Goal: Task Accomplishment & Management: Manage account settings

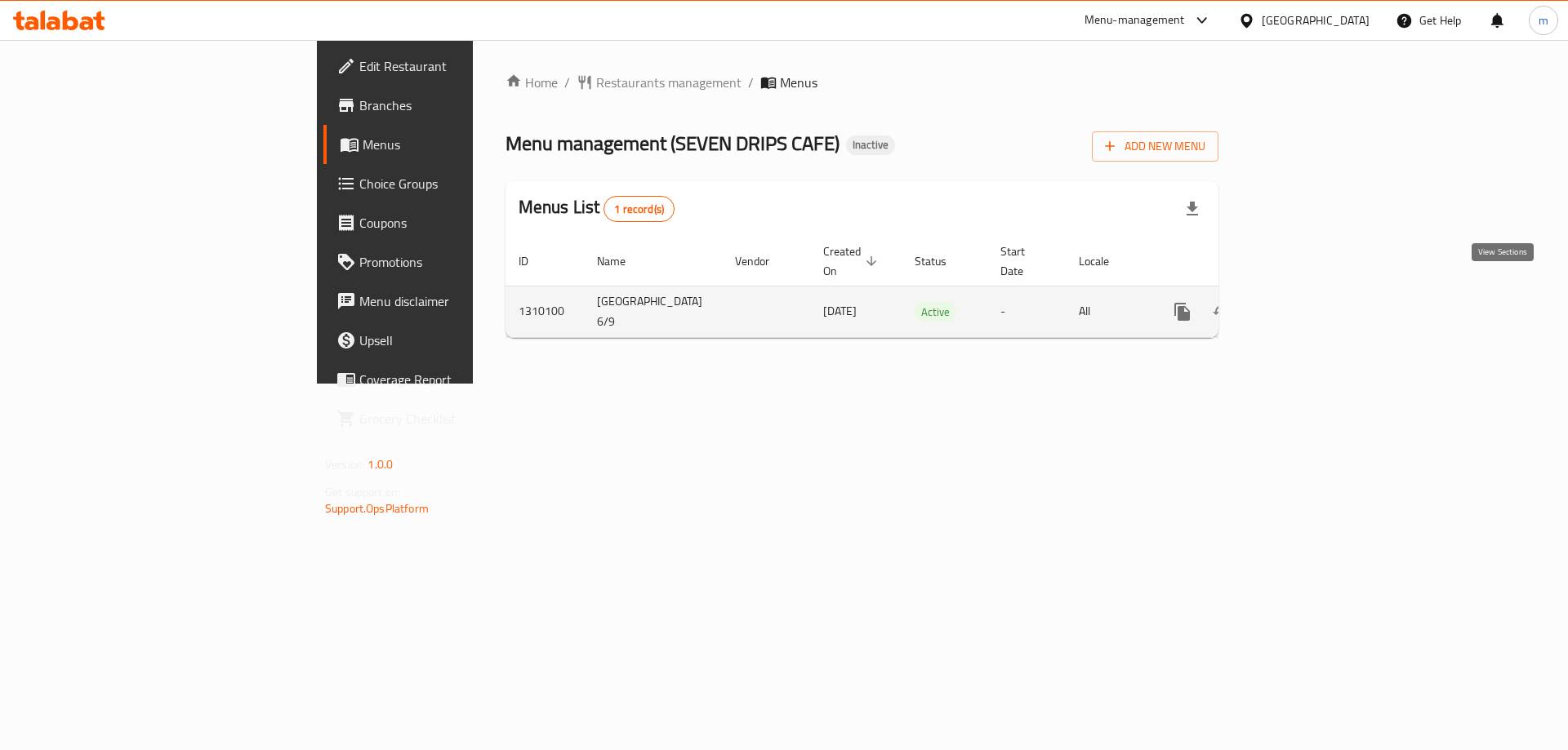
click at [1320, 302] on link "enhanced table" at bounding box center [1300, 312] width 39 height 39
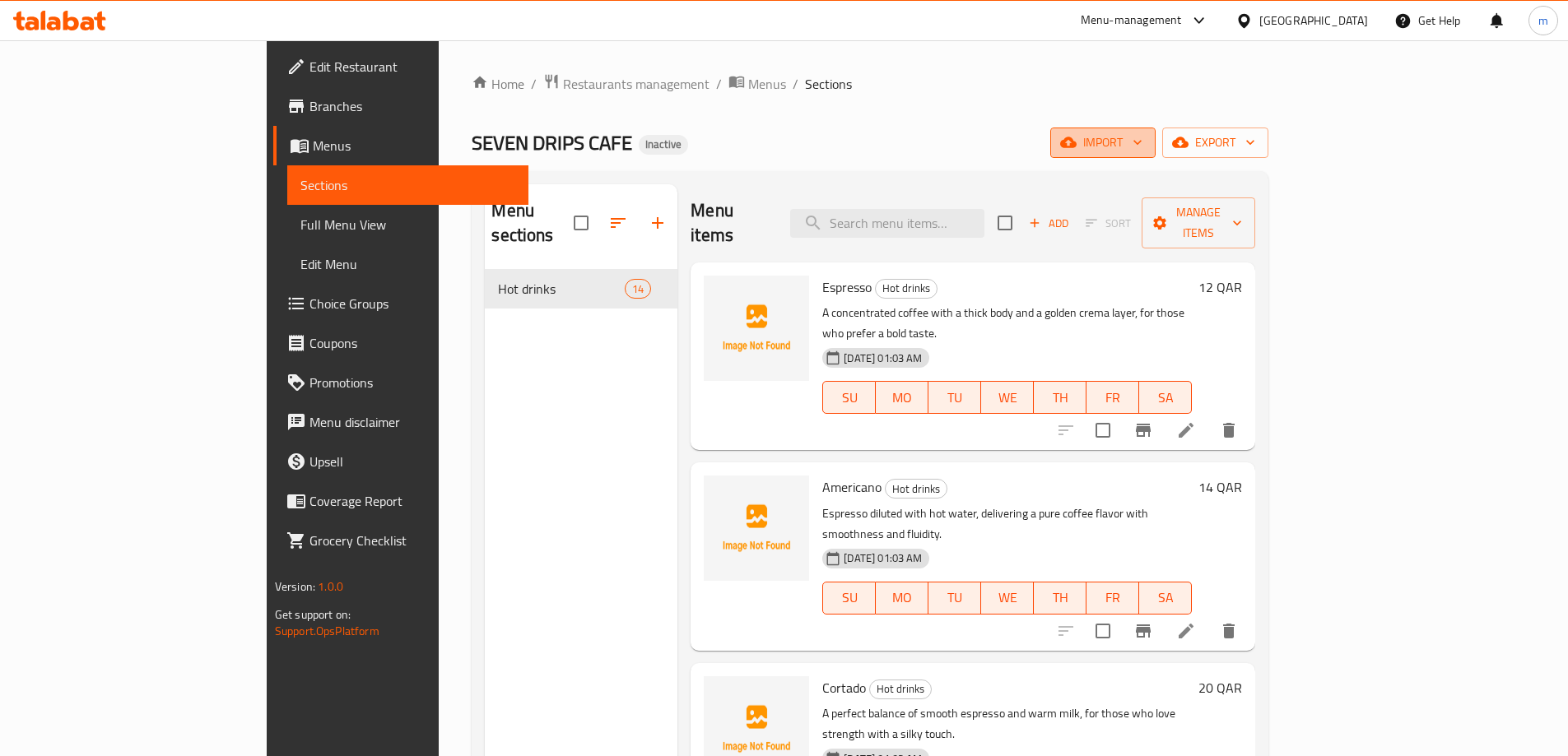
click at [1142, 150] on span "import" at bounding box center [1103, 143] width 79 height 21
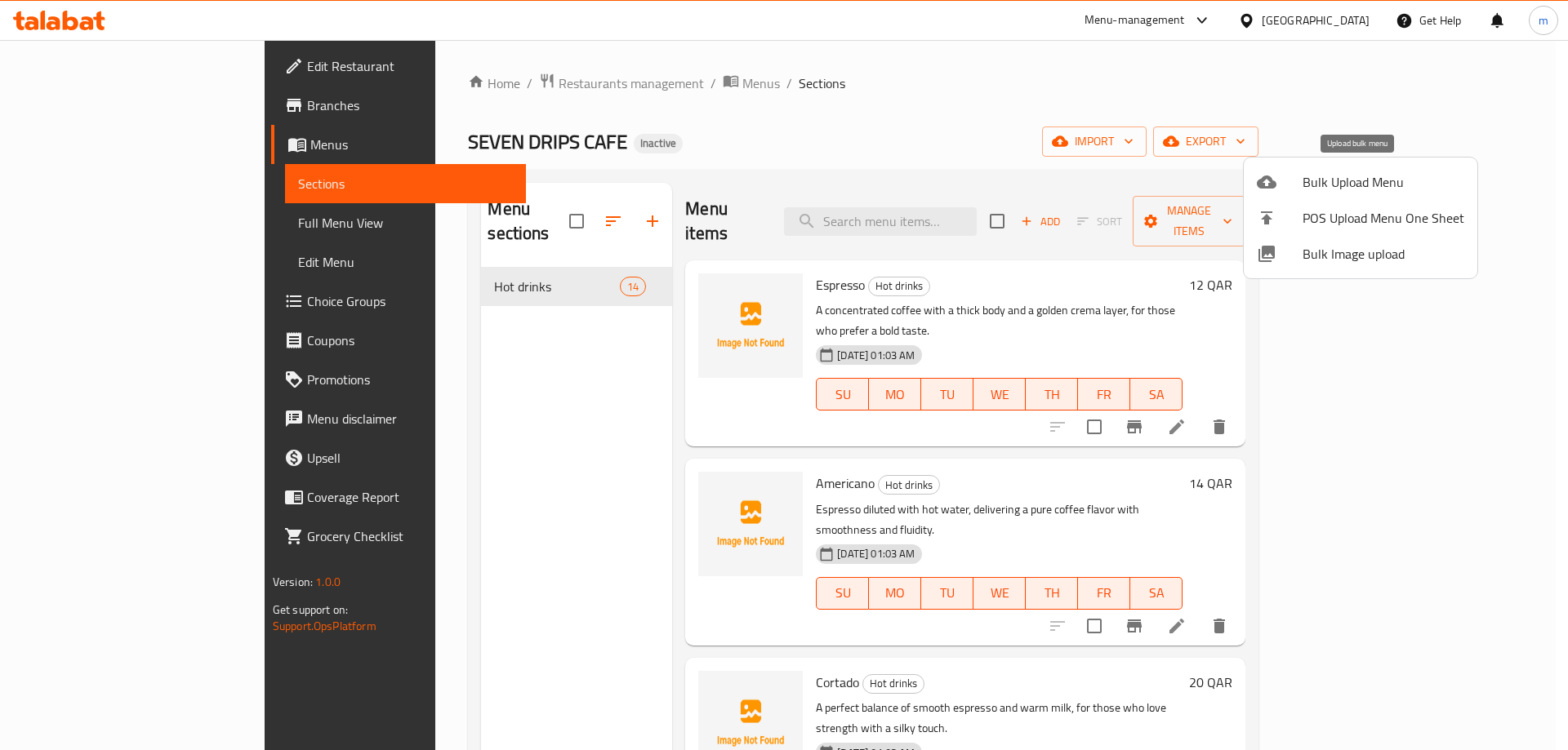
click at [1326, 191] on span "Bulk Upload Menu" at bounding box center [1383, 182] width 162 height 20
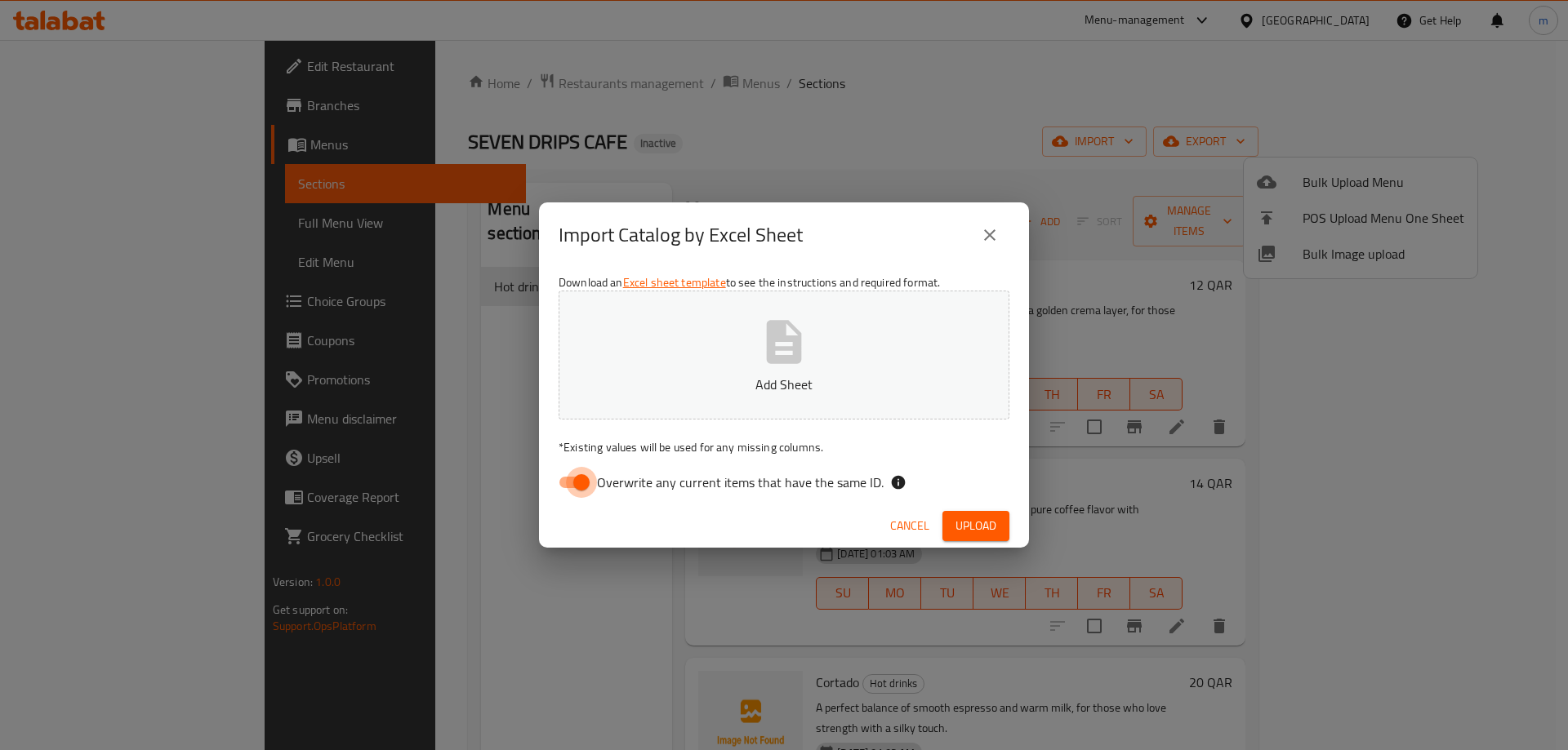
click at [588, 478] on input "Overwrite any current items that have the same ID." at bounding box center [581, 481] width 93 height 31
checkbox input "false"
click at [691, 345] on button "Add Sheet" at bounding box center [784, 356] width 451 height 129
click at [976, 540] on button "Upload" at bounding box center [976, 526] width 67 height 30
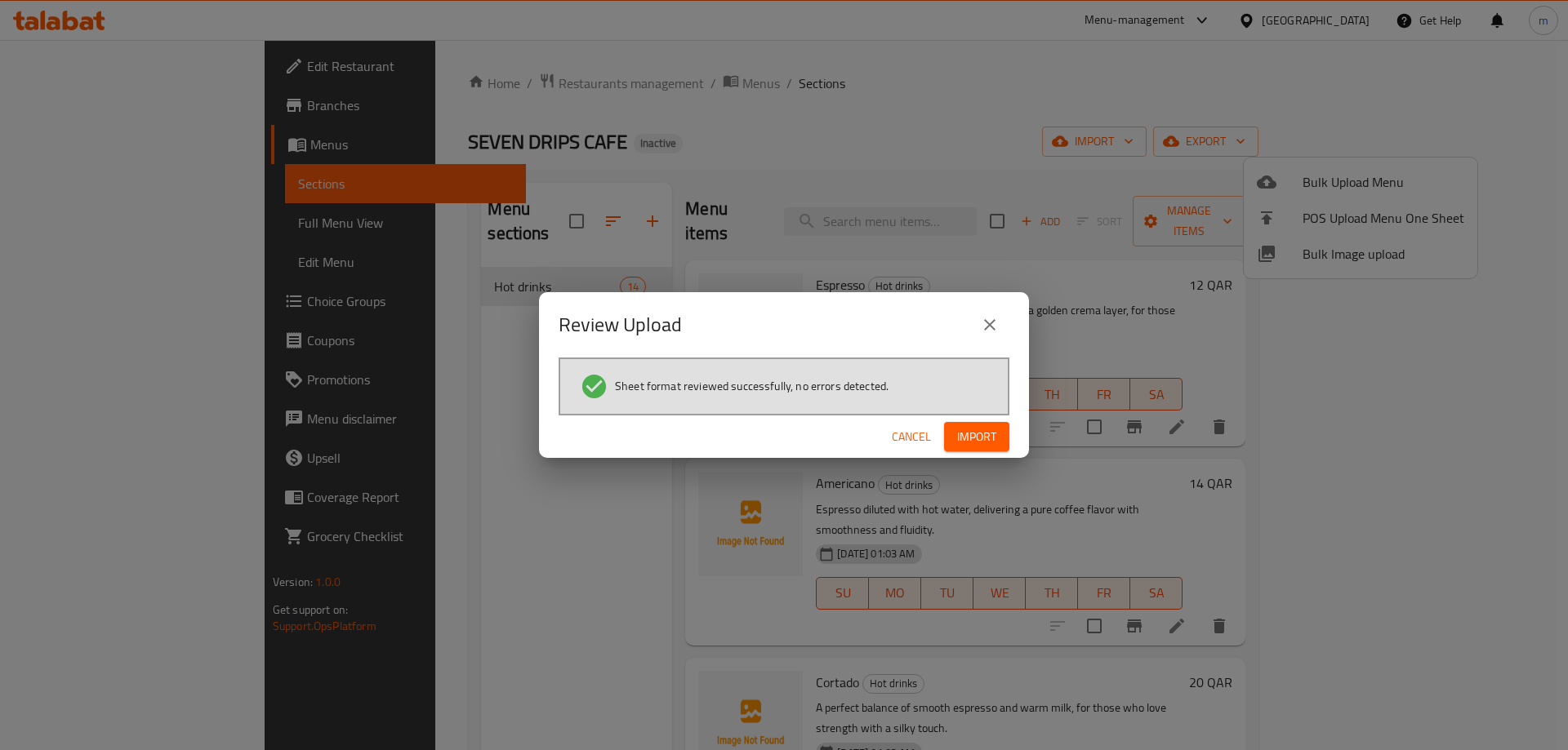
click at [982, 449] on button "Import" at bounding box center [977, 437] width 66 height 30
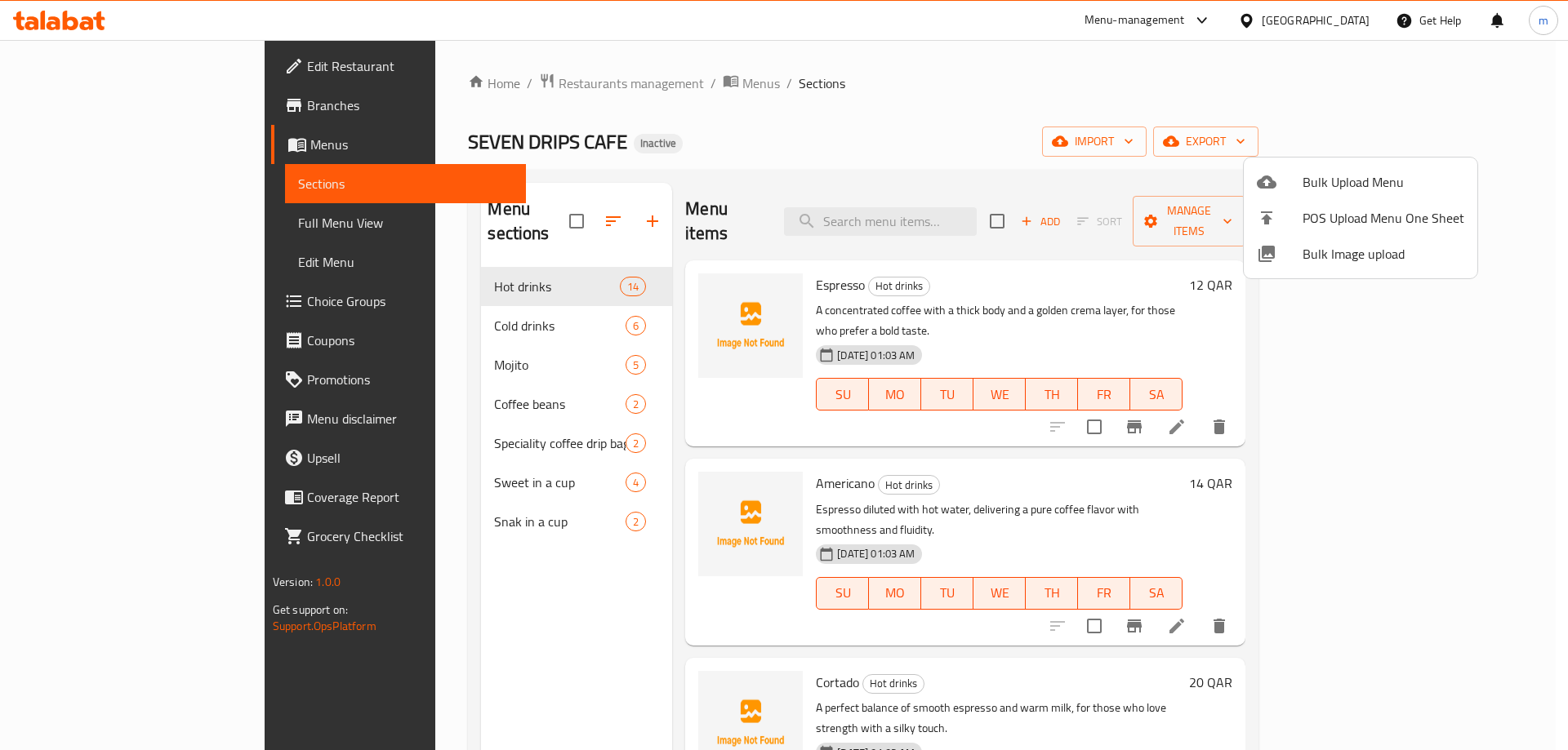
click at [114, 234] on div at bounding box center [784, 375] width 1568 height 750
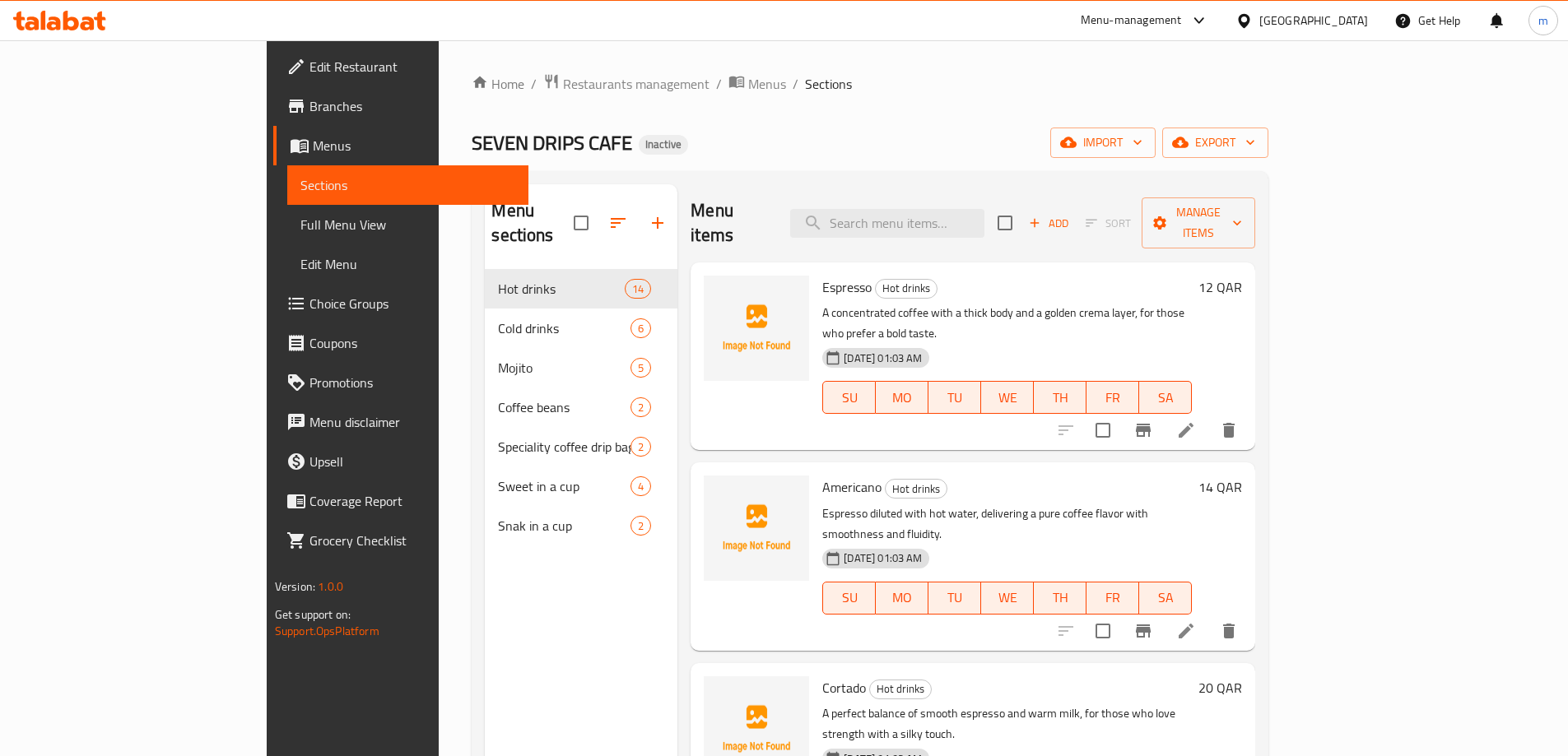
click at [301, 215] on span "Full Menu View" at bounding box center [408, 225] width 215 height 20
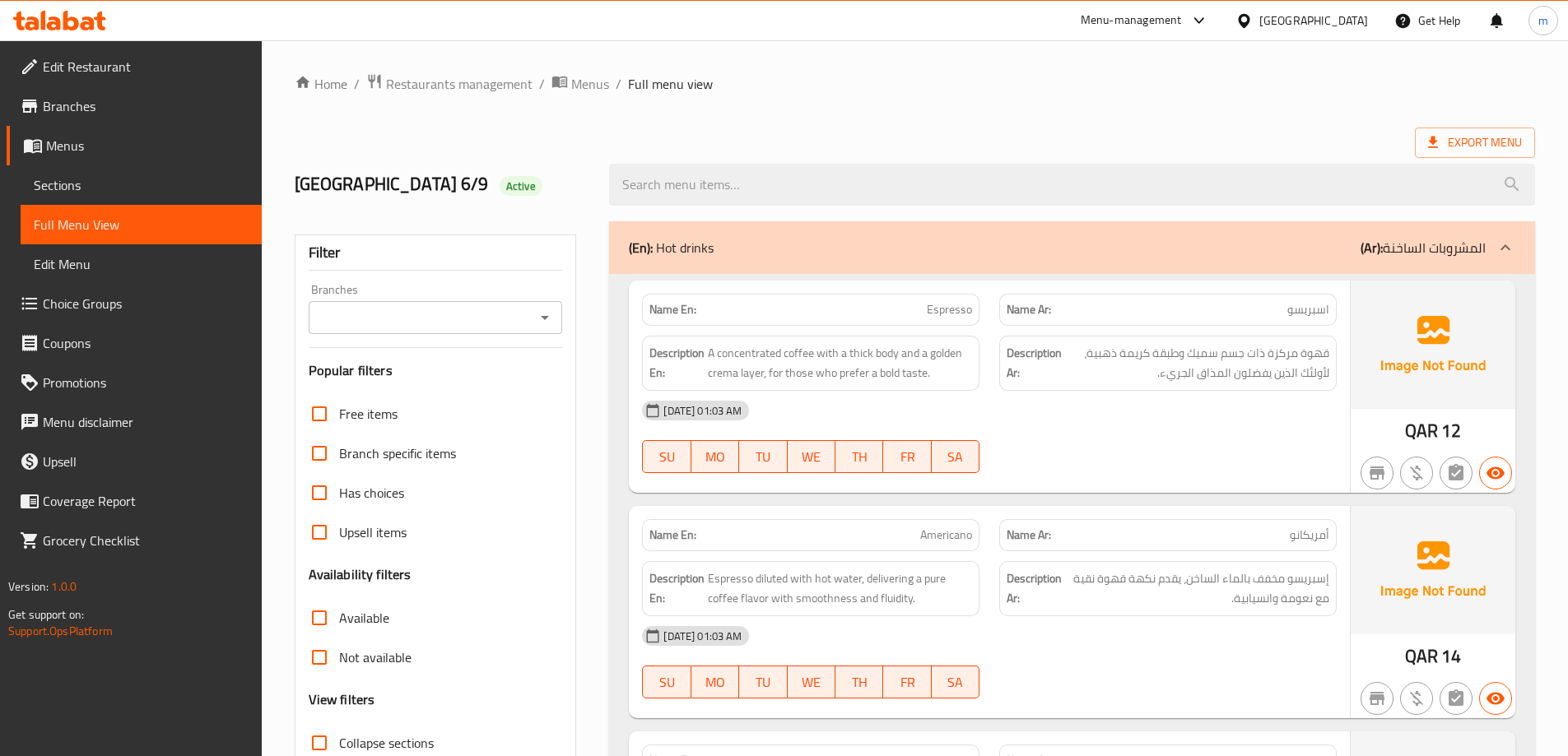
click at [1084, 245] on div "(En): Hot drinks (Ar): المشروبات الساخنة" at bounding box center [1057, 248] width 856 height 20
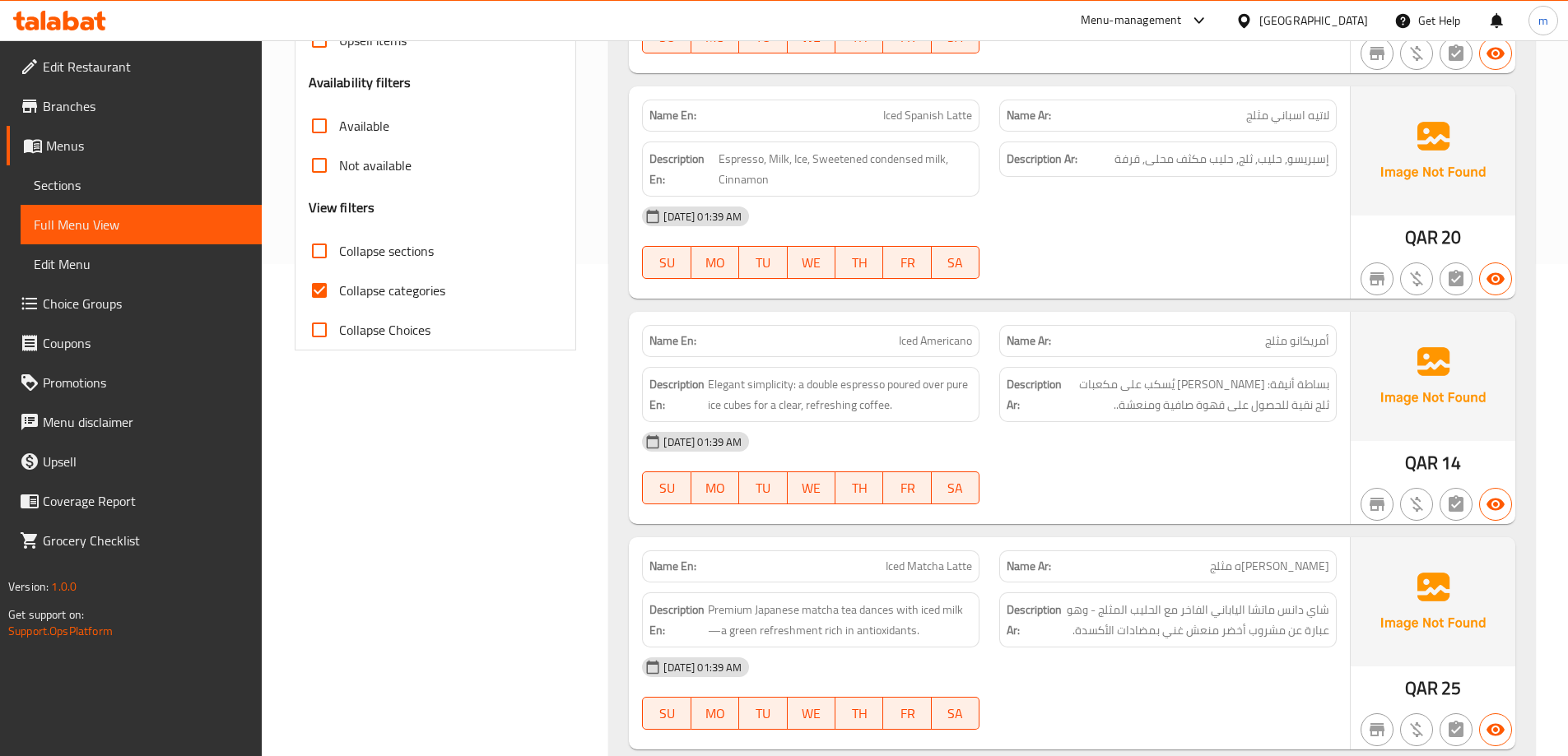
scroll to position [494, 0]
click at [370, 288] on span "Collapse categories" at bounding box center [392, 289] width 106 height 20
click at [339, 288] on input "Collapse categories" at bounding box center [319, 288] width 39 height 39
checkbox input "false"
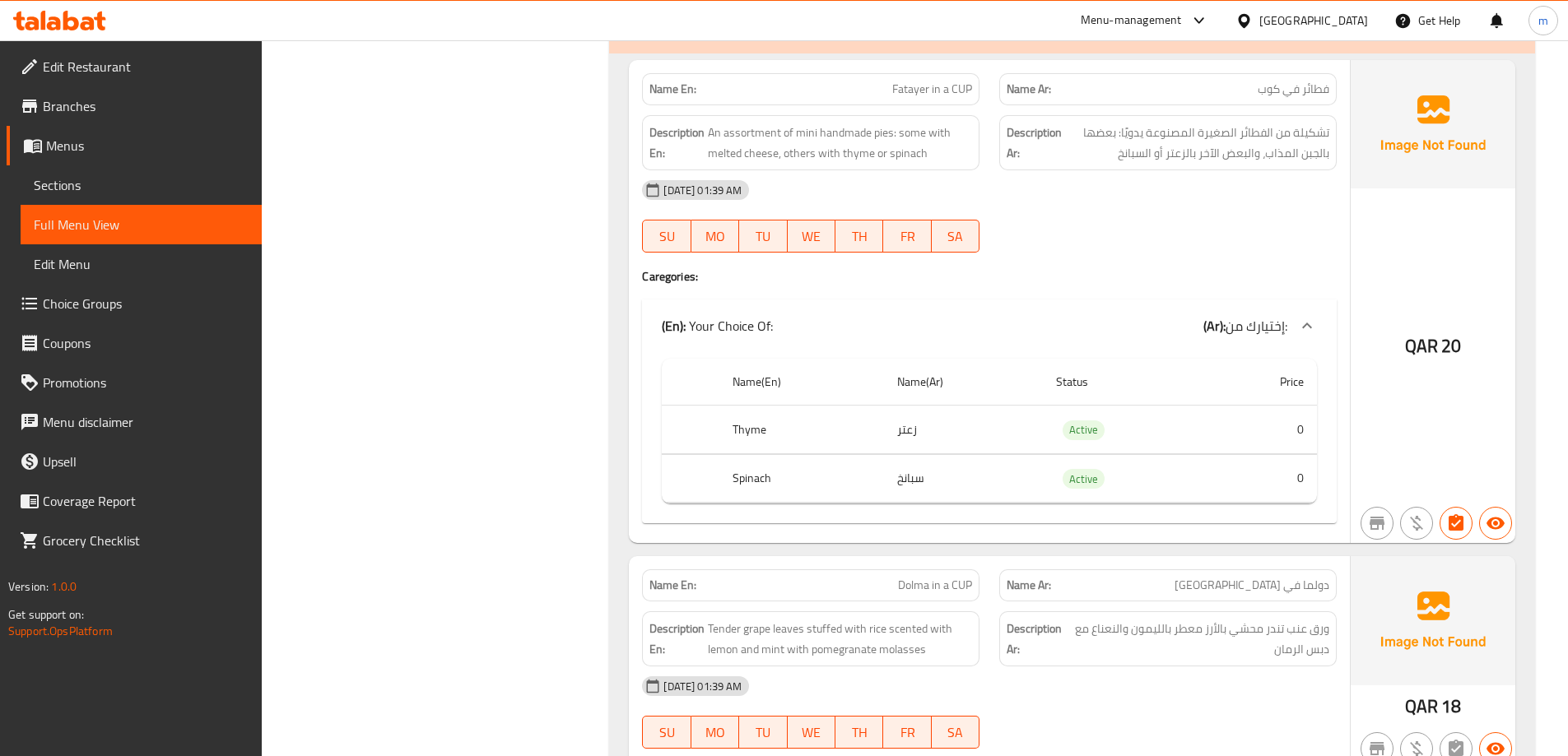
scroll to position [5873, 0]
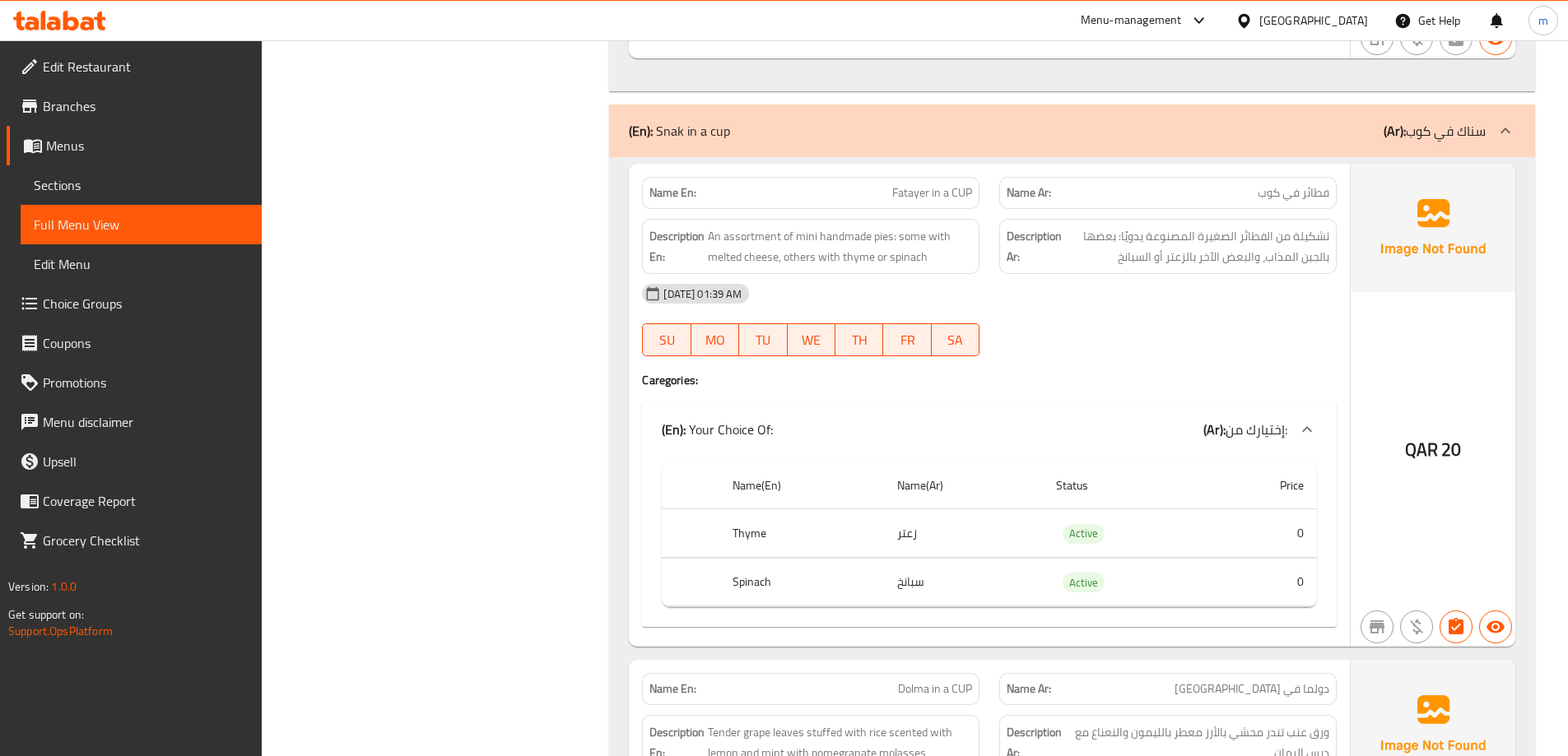
click at [1160, 348] on div at bounding box center [1168, 357] width 358 height 20
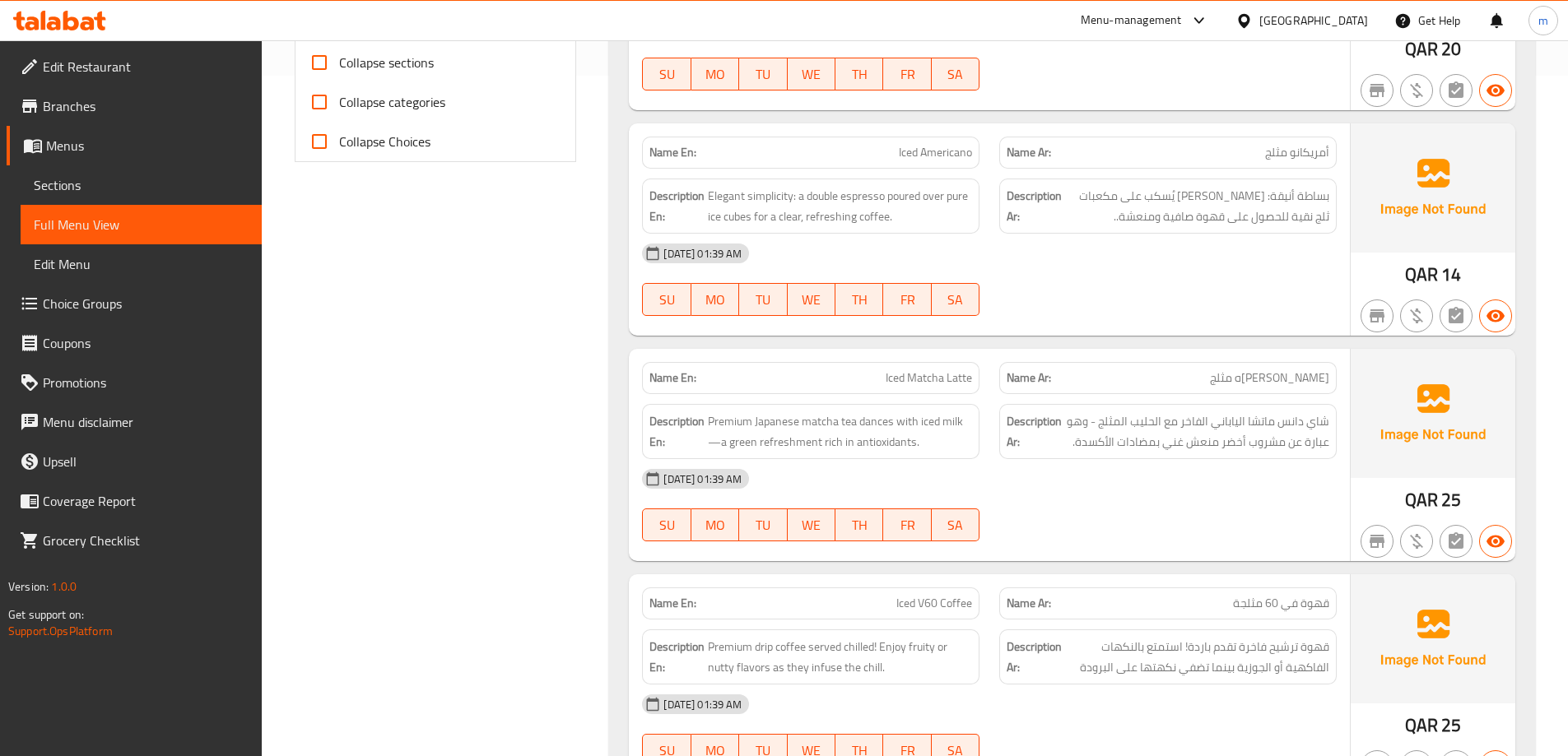
scroll to position [0, 0]
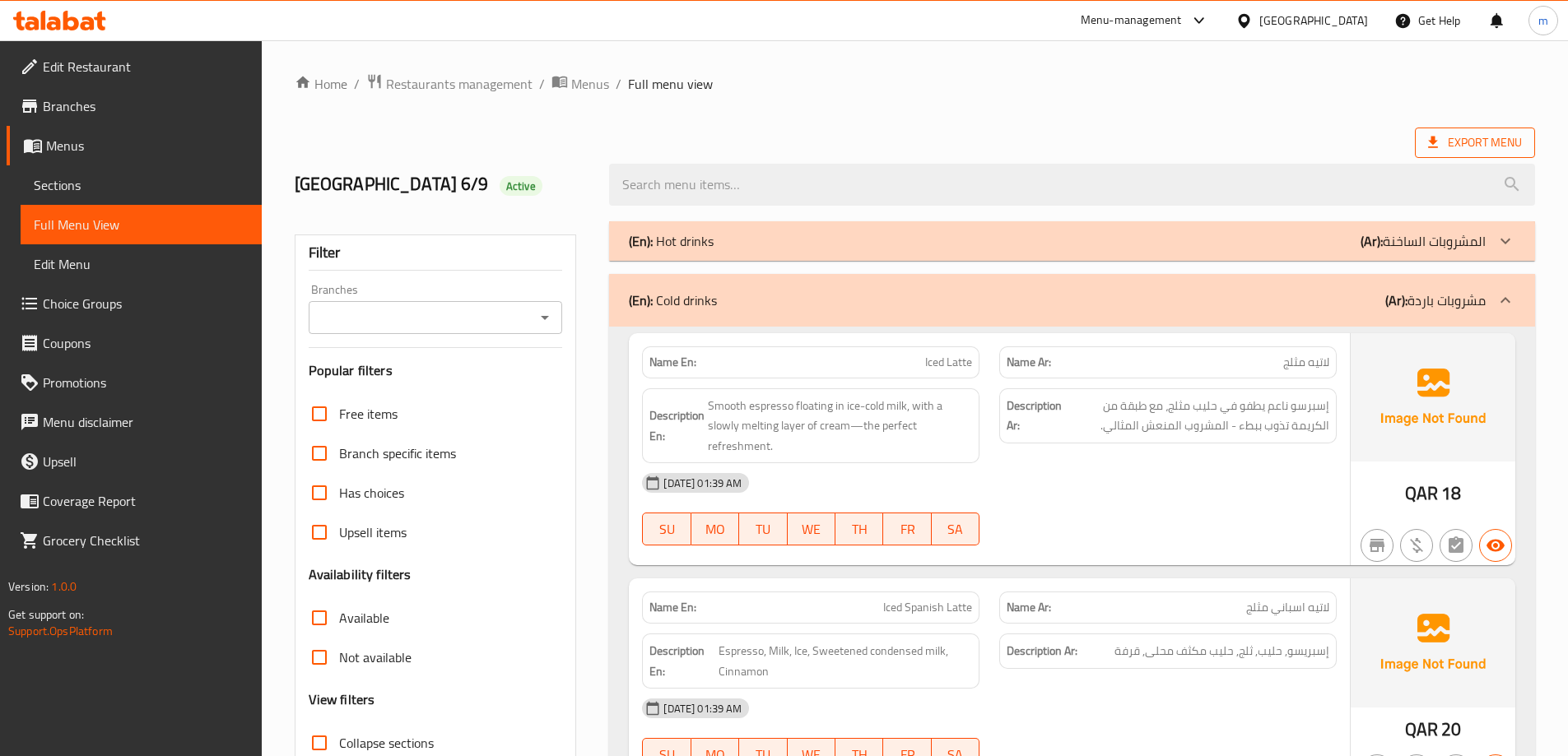
click at [1448, 140] on span "Export Menu" at bounding box center [1474, 143] width 94 height 21
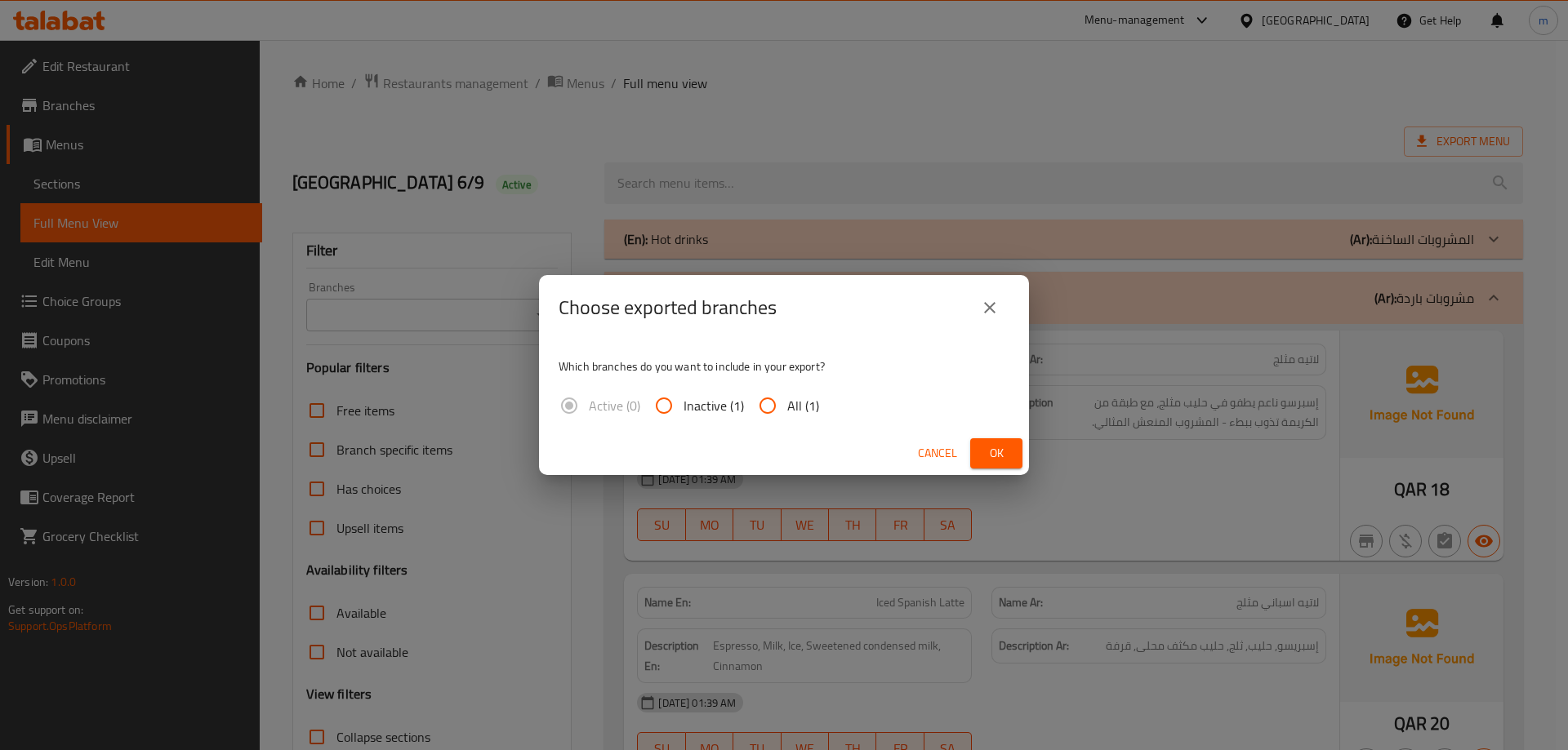
click at [772, 414] on input "All (1)" at bounding box center [767, 405] width 39 height 39
radio input "true"
click at [1001, 465] on button "Ok" at bounding box center [996, 453] width 52 height 30
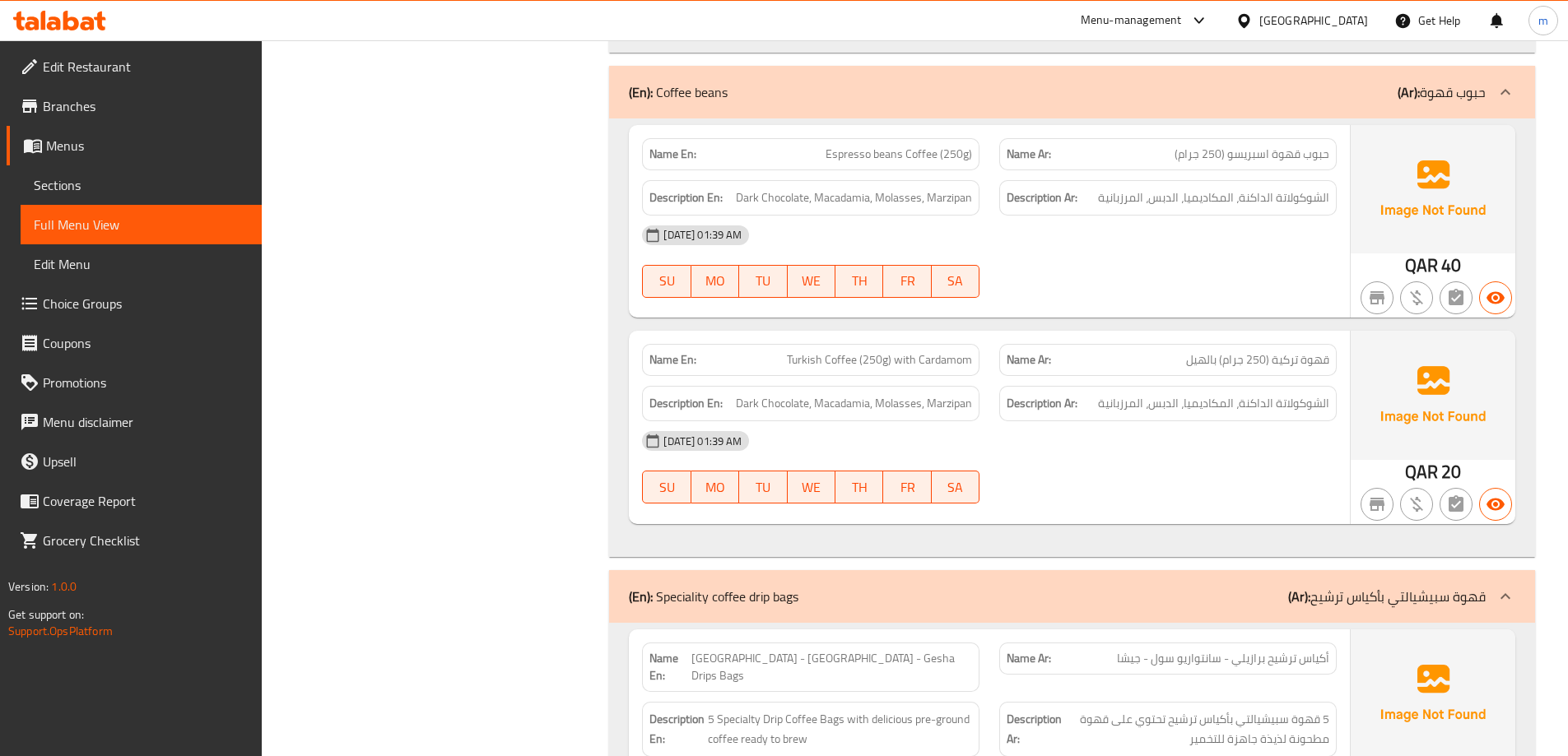
scroll to position [3158, 0]
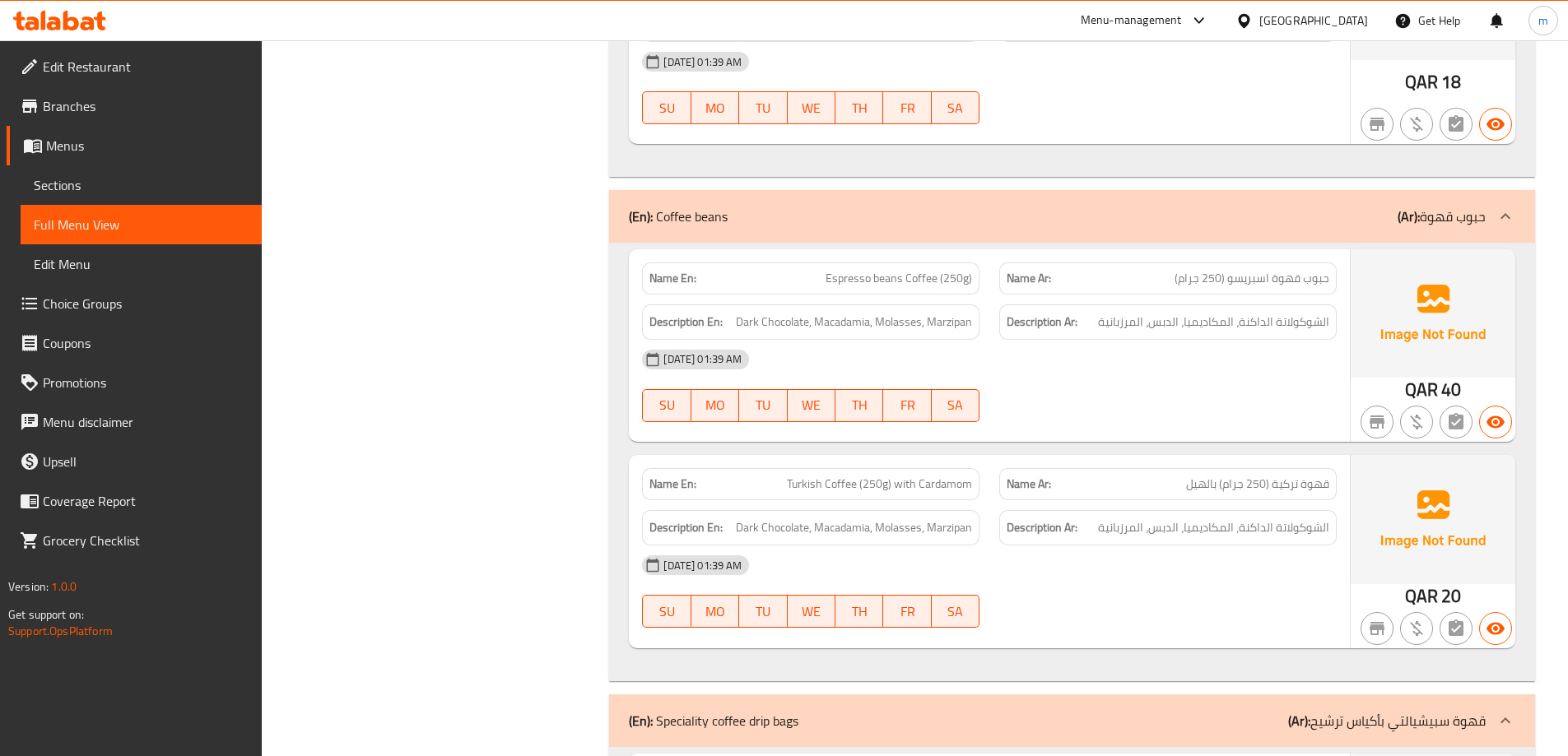
drag, startPoint x: 1352, startPoint y: 348, endPoint x: 1362, endPoint y: 355, distance: 12.2
click at [1352, 348] on img at bounding box center [1433, 313] width 165 height 129
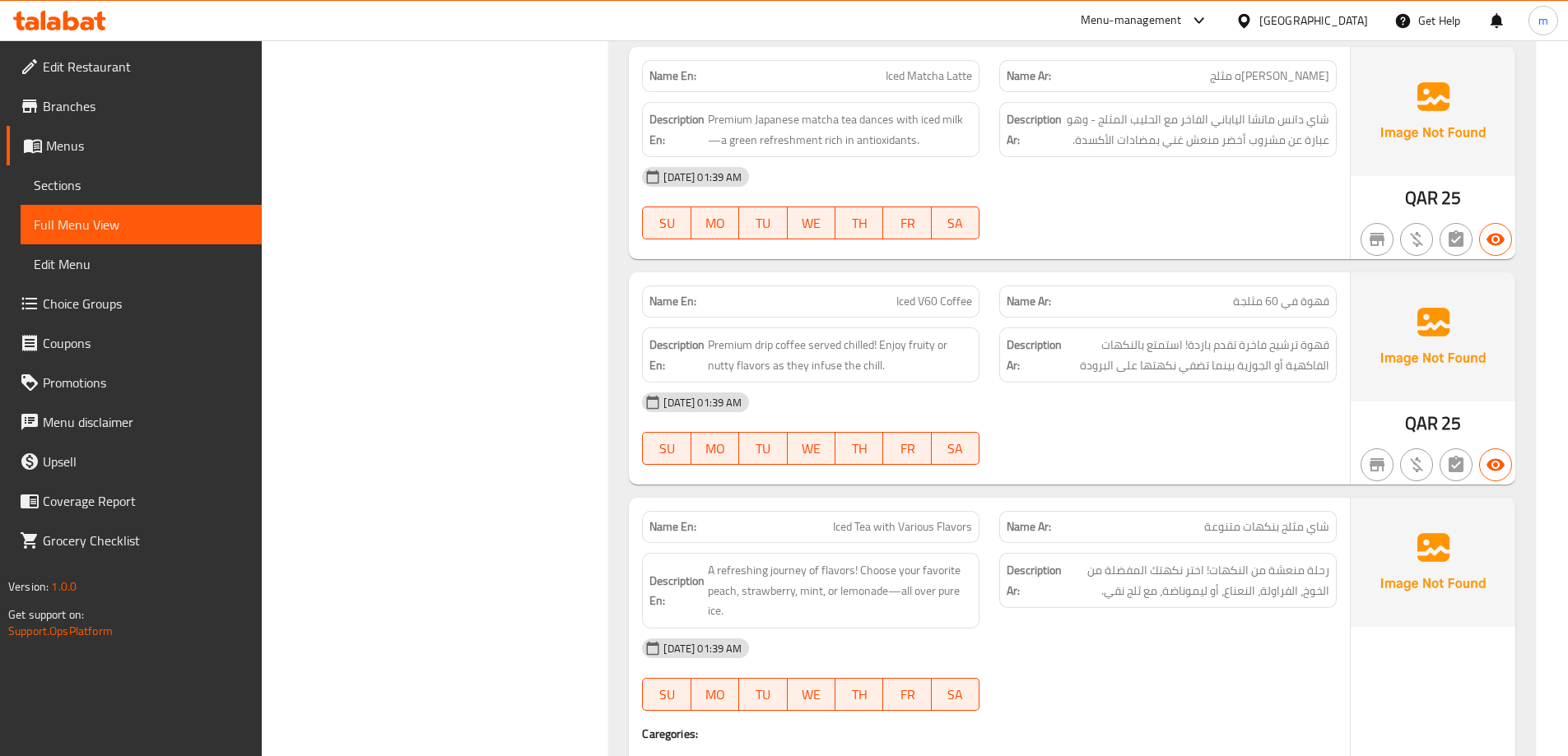
scroll to position [987, 0]
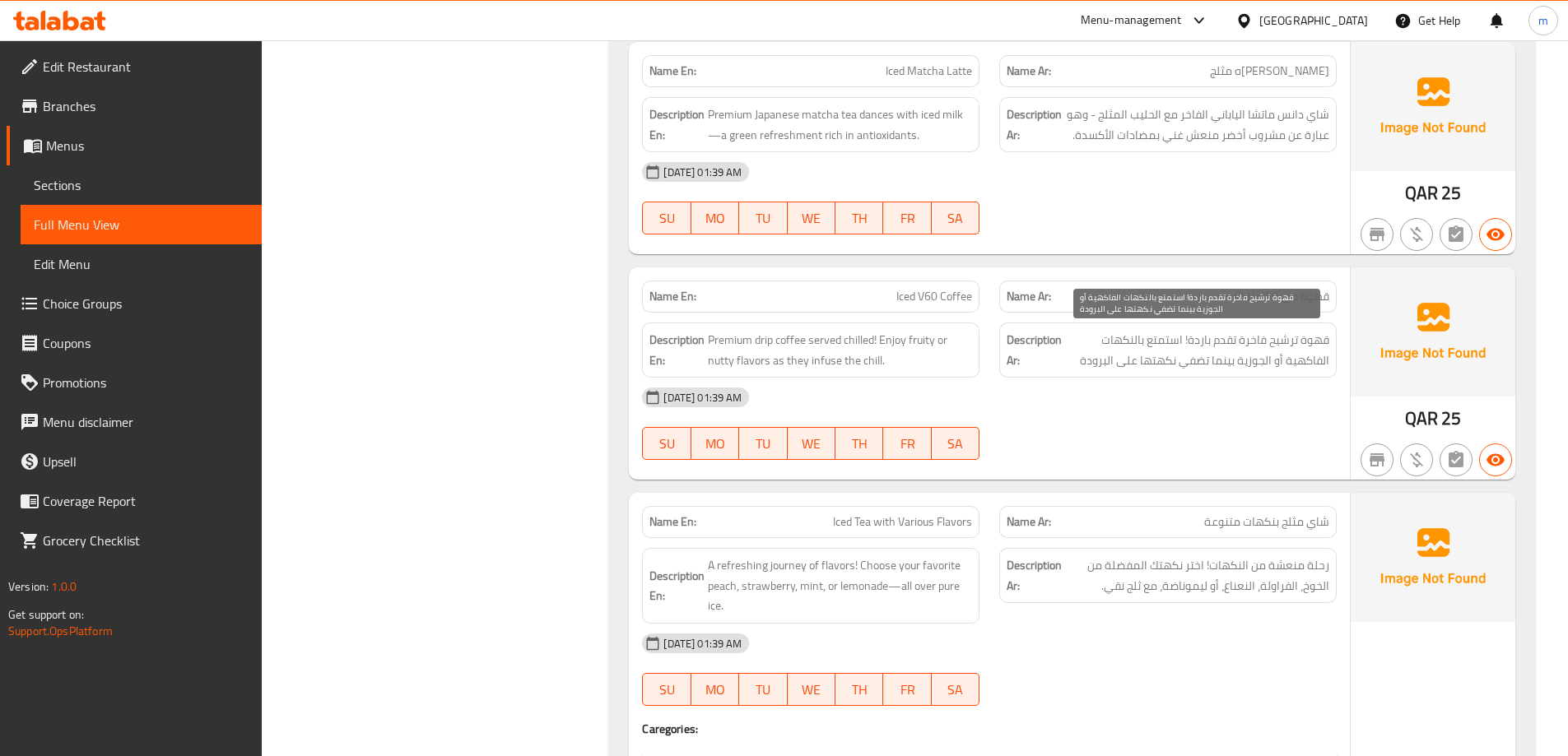
click at [1261, 336] on span "قهوة ترشيح فاخرة تقدم باردة! استمتع بالنكهات الفاكهية أو الجوزية بينما تضفي نكه…" at bounding box center [1197, 350] width 264 height 40
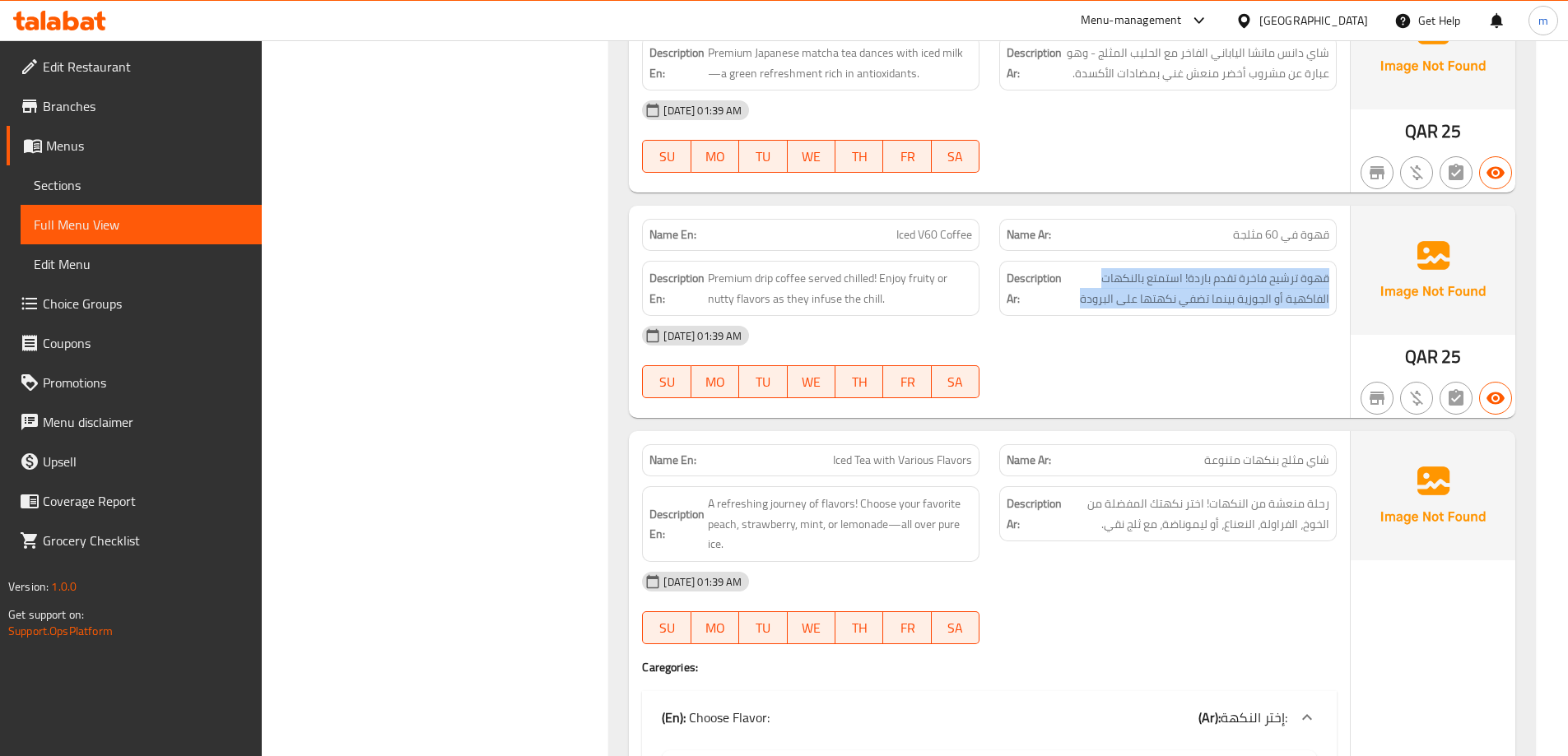
scroll to position [1152, 0]
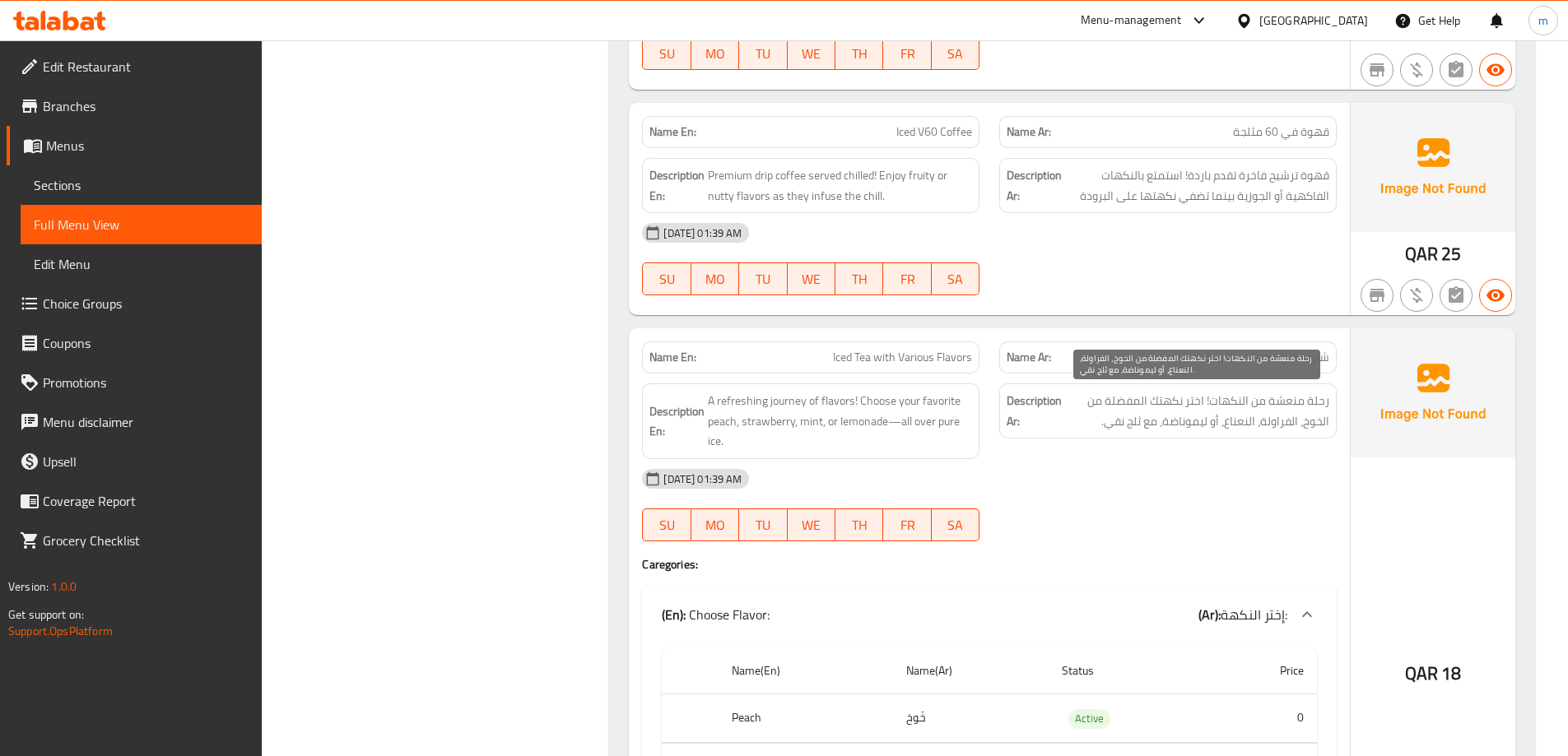
click at [1289, 403] on span "رحلة منعشة من النكهات! اختر نكهتك المفضلة من الخوخ، الفراولة، النعناع، ​​أو ليم…" at bounding box center [1197, 411] width 264 height 40
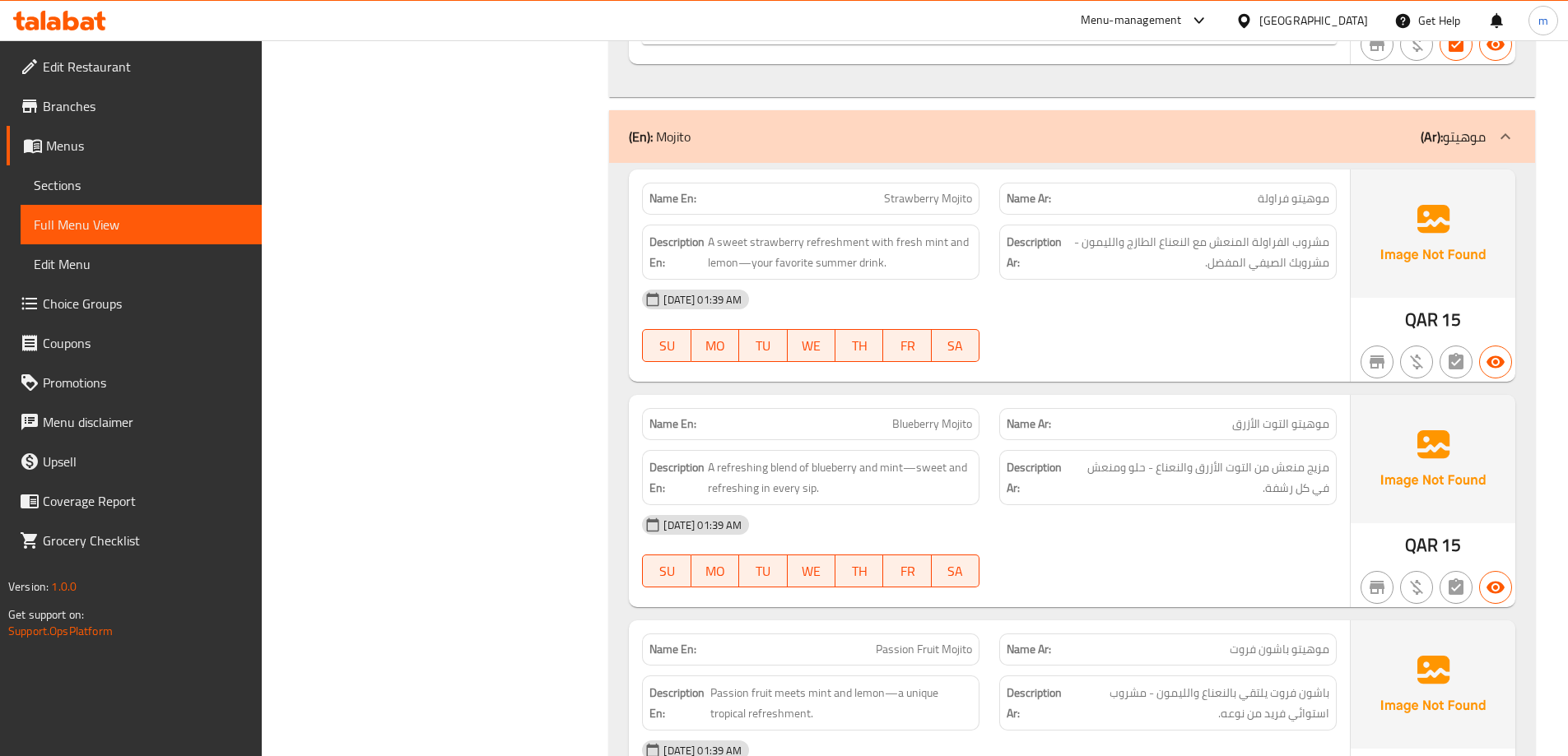
scroll to position [2057, 0]
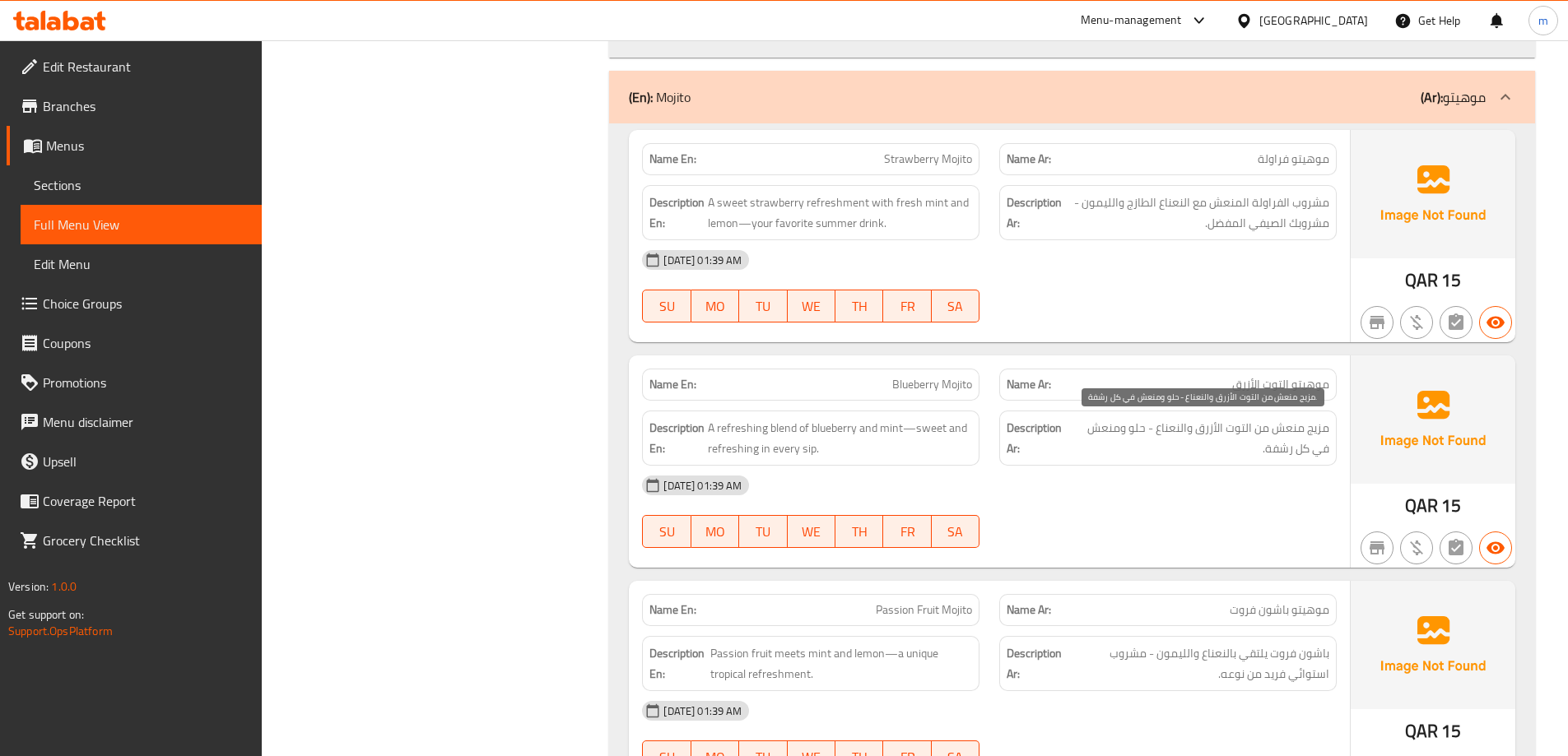
click at [1292, 425] on span "مزيج منعش من التوت الأزرق والنعناع - حلو ومنعش في كل رشفة." at bounding box center [1199, 438] width 260 height 40
click at [1186, 431] on span "مزيج منعش من التوت الأزرق والنعناع - حلو ومنعش في كل رشفة." at bounding box center [1199, 438] width 260 height 40
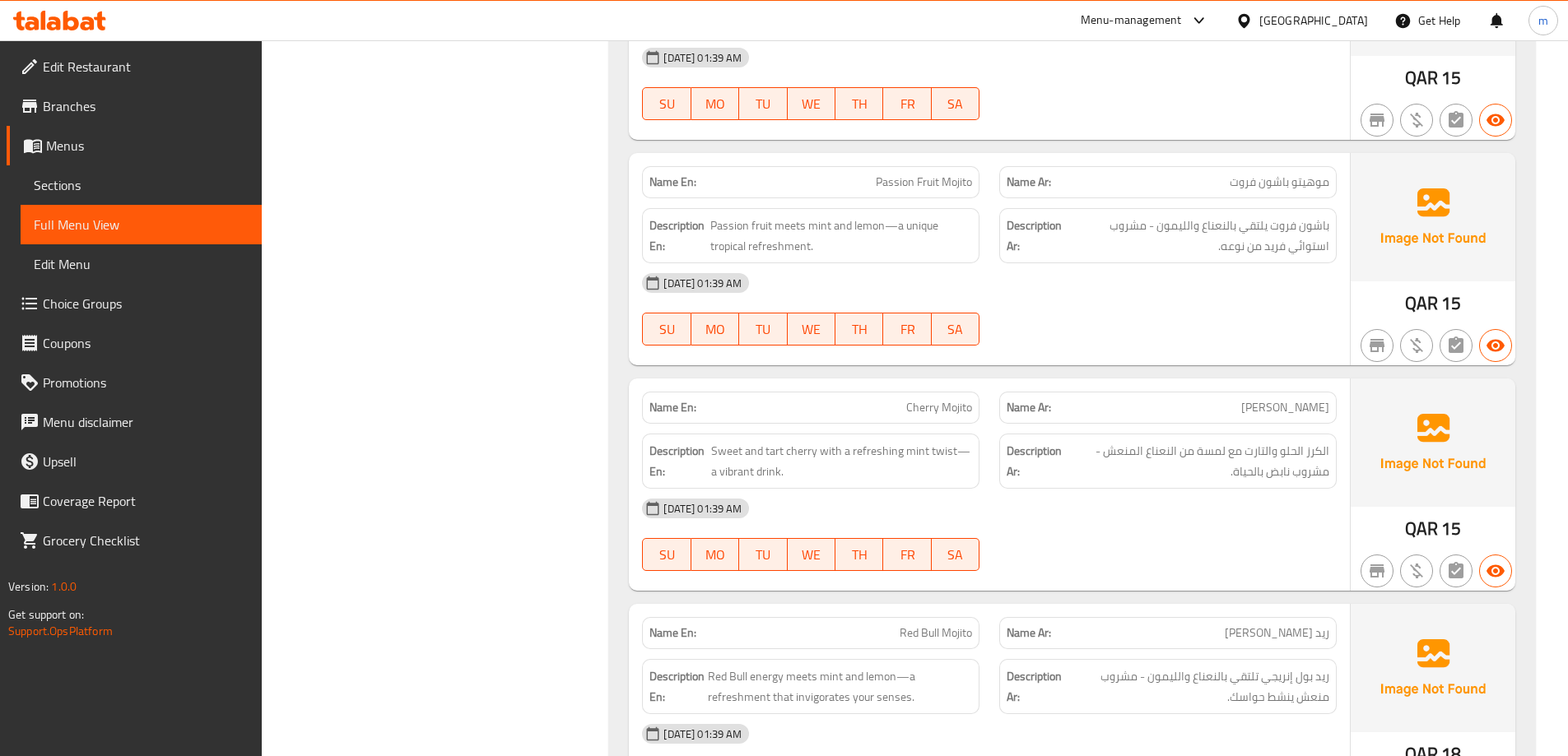
scroll to position [2551, 0]
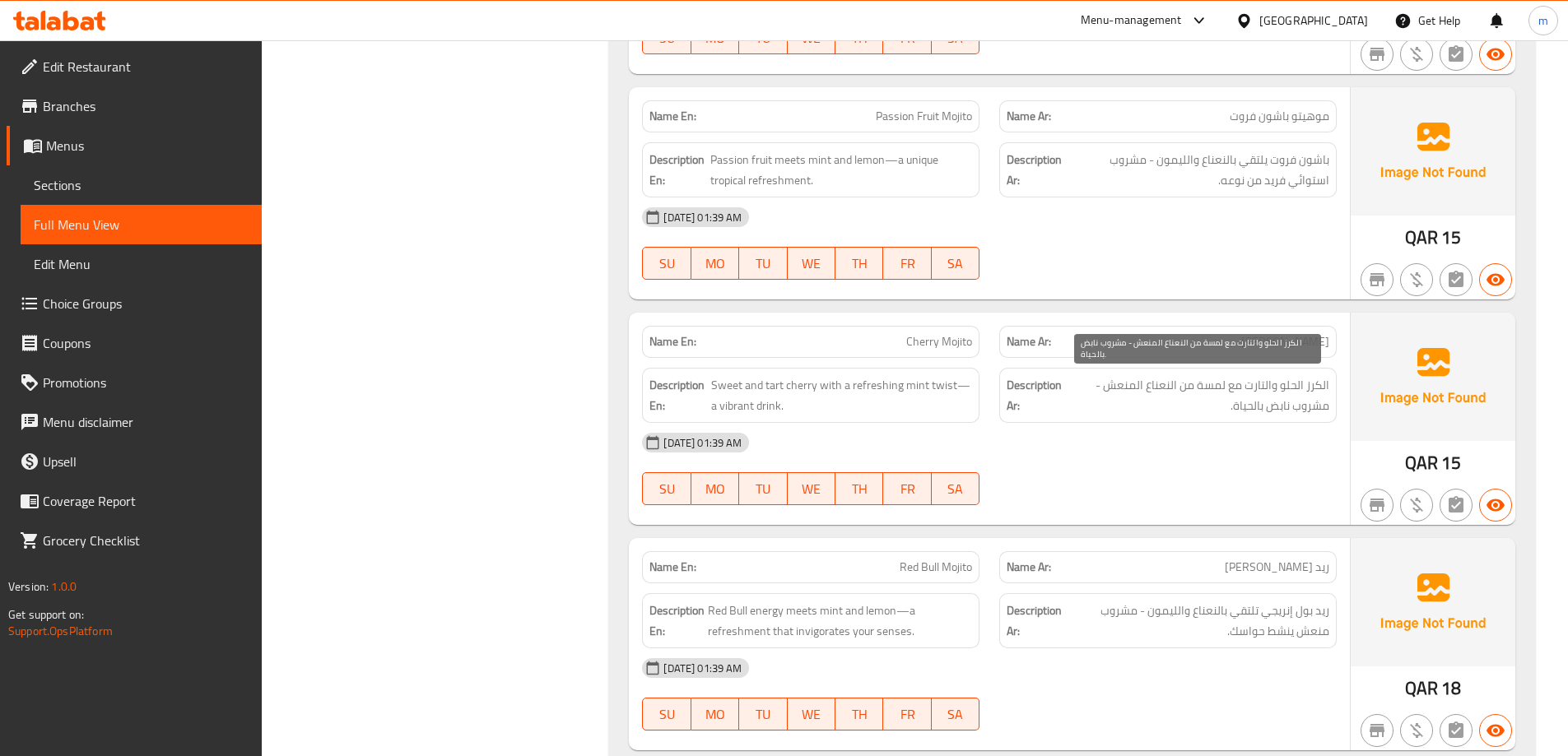
click at [1301, 410] on span "الكرز الحلو والتارت مع لمسة من النعناع المنعش - مشروب نابض بالحياة." at bounding box center [1197, 395] width 263 height 40
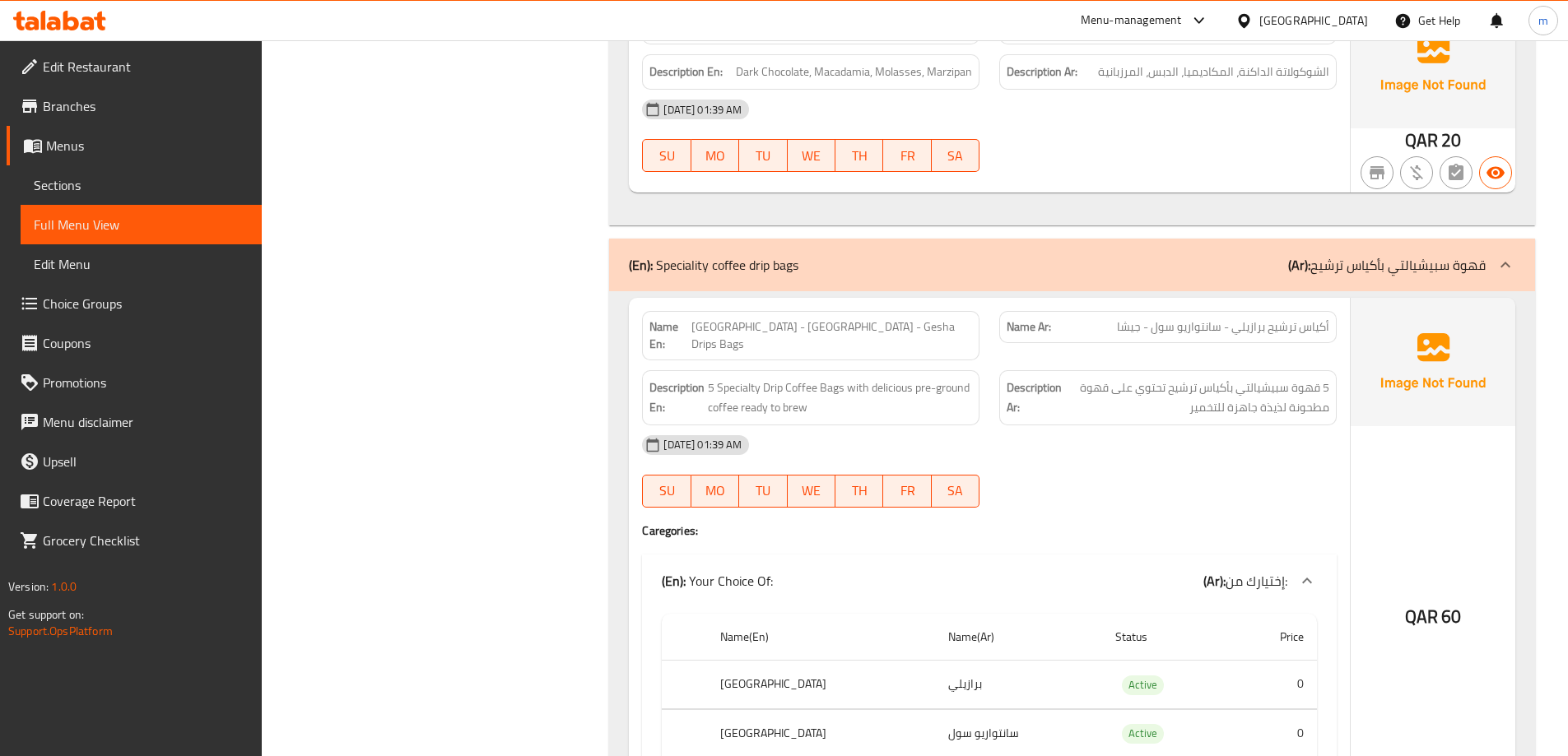
scroll to position [3703, 0]
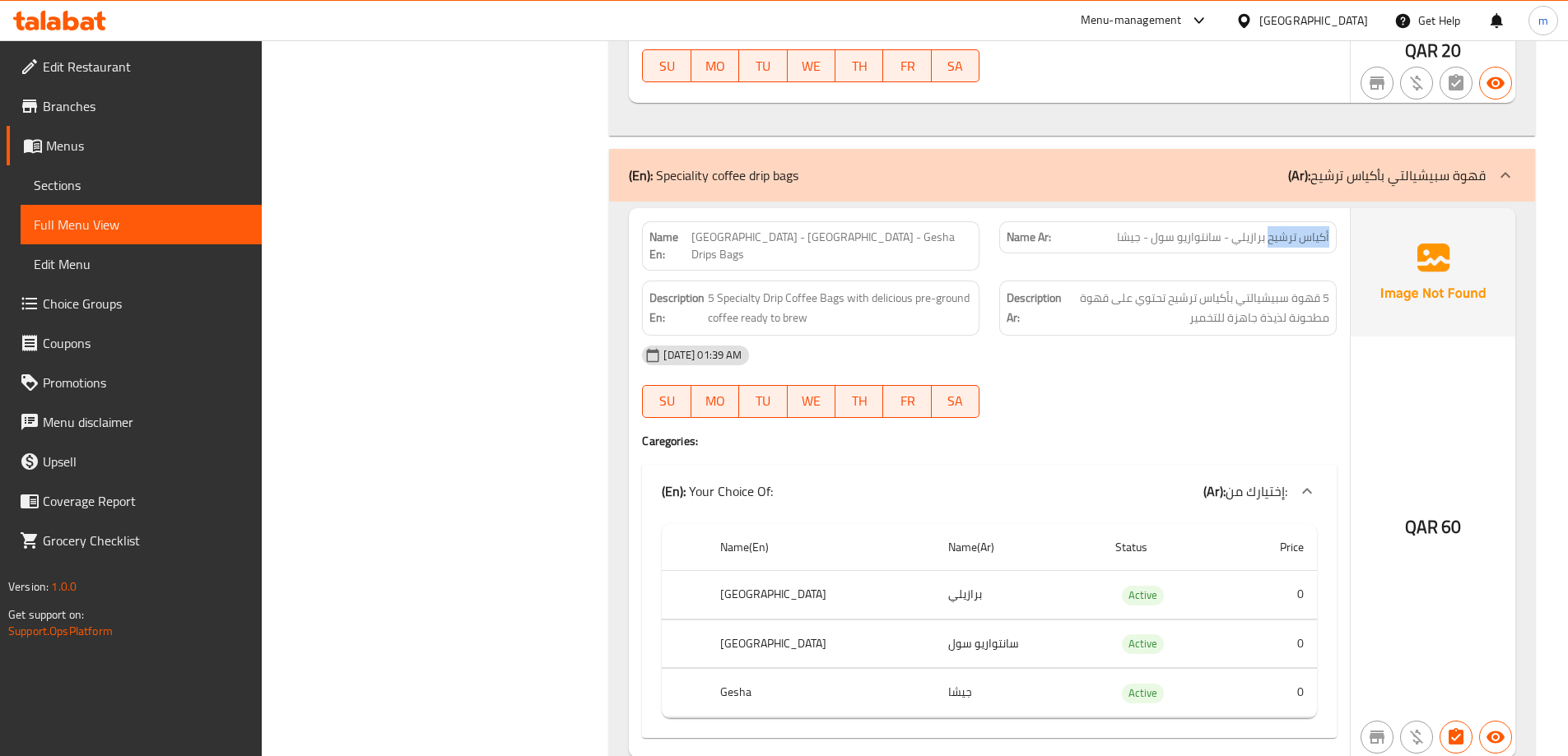
drag, startPoint x: 1269, startPoint y: 236, endPoint x: 1334, endPoint y: 237, distance: 65.0
click at [1334, 237] on div "Name Ar: [PERSON_NAME] برازيلي - سانتواريو سول - جيشا" at bounding box center [1168, 237] width 337 height 32
click at [1231, 360] on div "[DATE] 01:39 AM SU MO TU WE TH FR SA" at bounding box center [989, 382] width 714 height 92
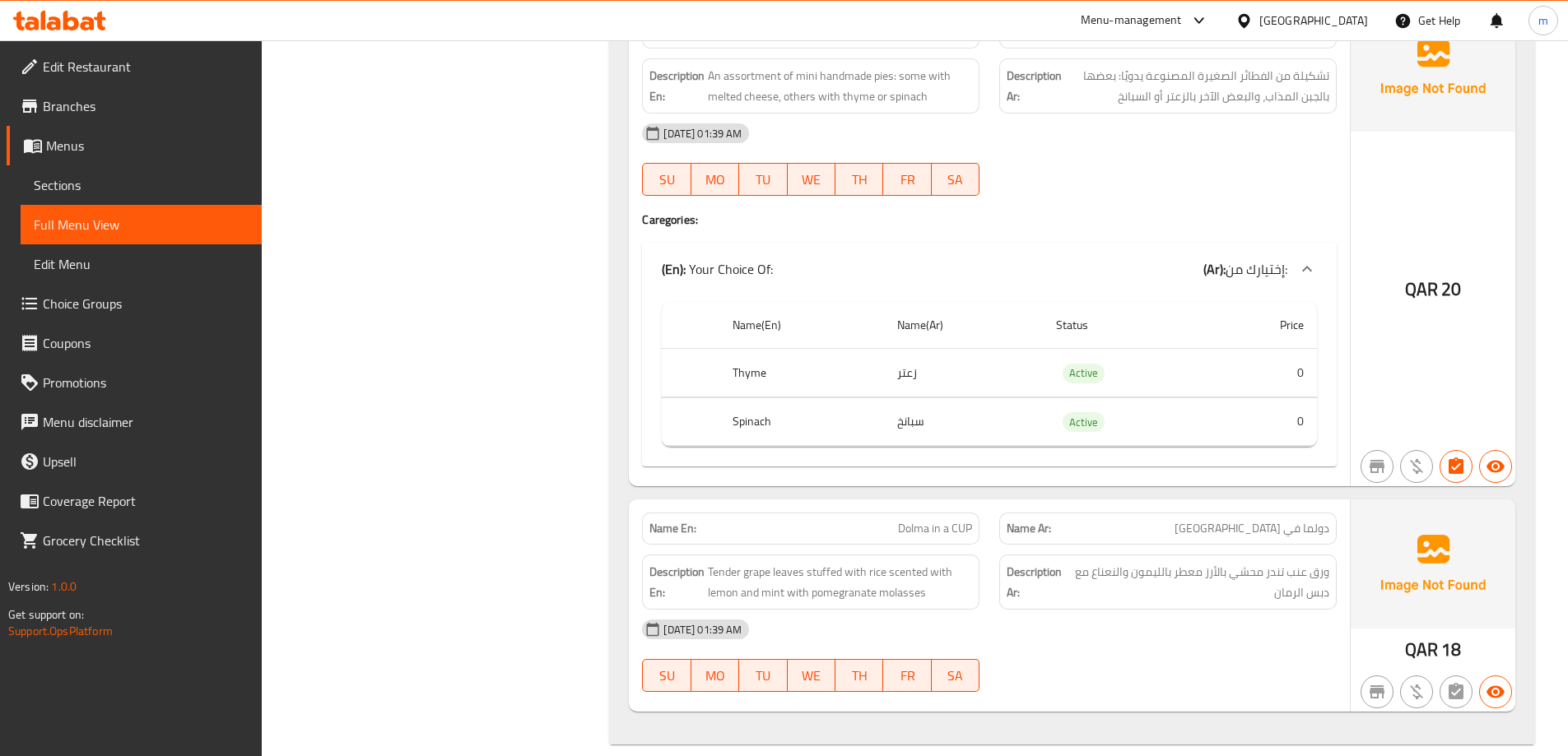
scroll to position [6038, 0]
